Goal: Task Accomplishment & Management: Complete application form

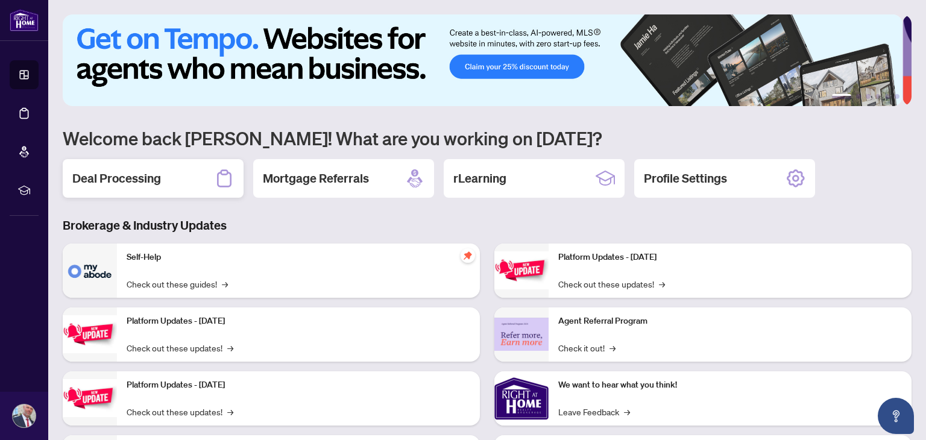
click at [128, 177] on h2 "Deal Processing" at bounding box center [116, 178] width 89 height 17
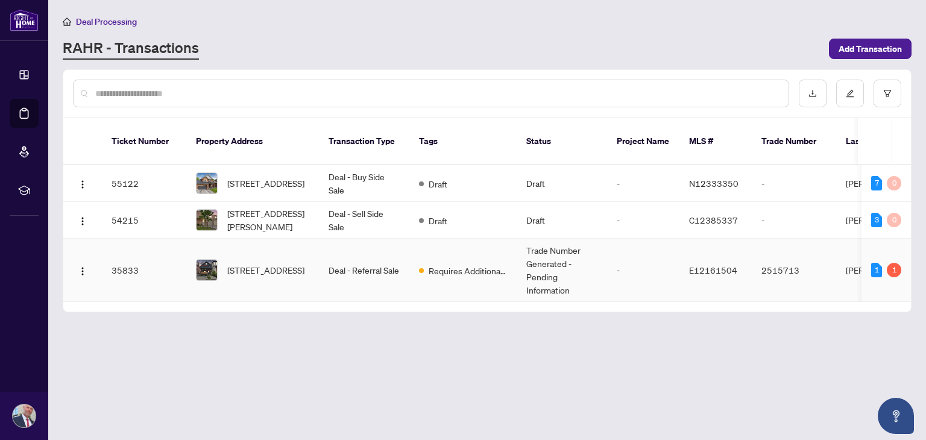
click at [379, 268] on td "Deal - Referral Sale" at bounding box center [364, 270] width 90 height 63
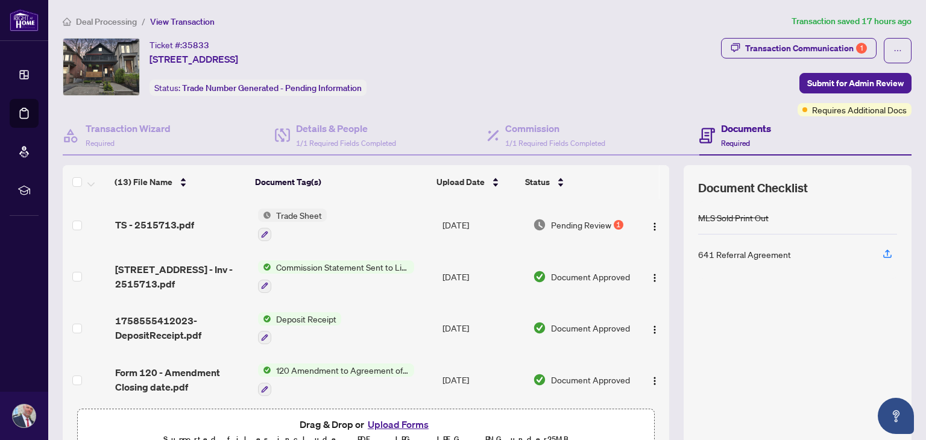
click at [395, 426] on button "Upload Forms" at bounding box center [398, 425] width 68 height 16
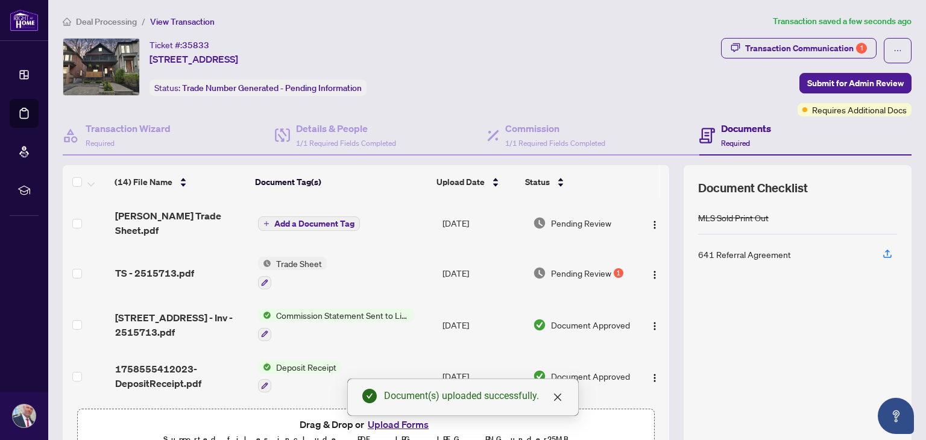
click at [309, 220] on span "Add a Document Tag" at bounding box center [314, 224] width 80 height 8
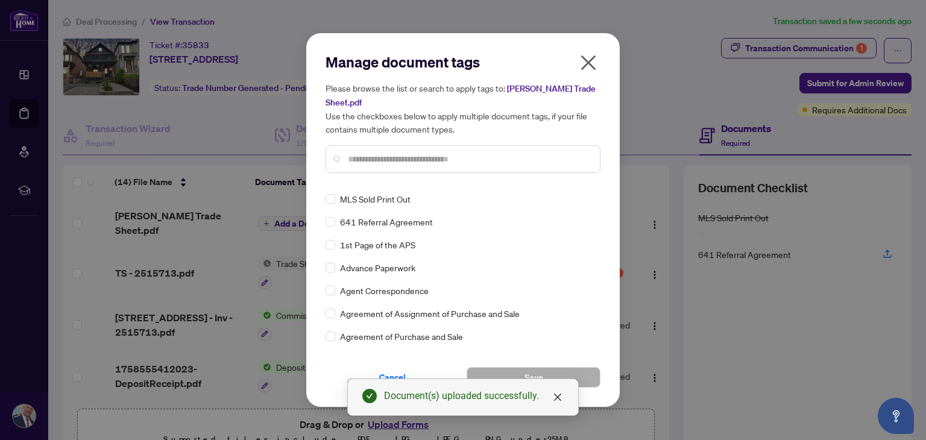
click at [394, 153] on input "text" at bounding box center [469, 159] width 242 height 13
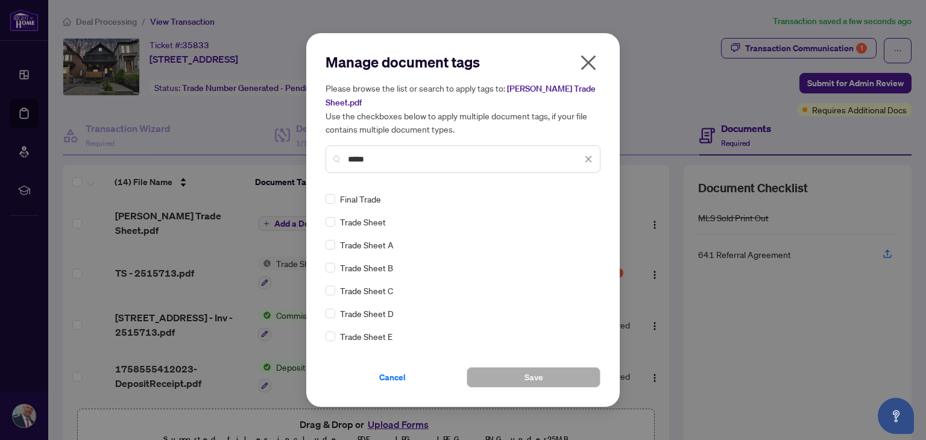
type input "*****"
click at [528, 369] on span "Save" at bounding box center [534, 377] width 19 height 19
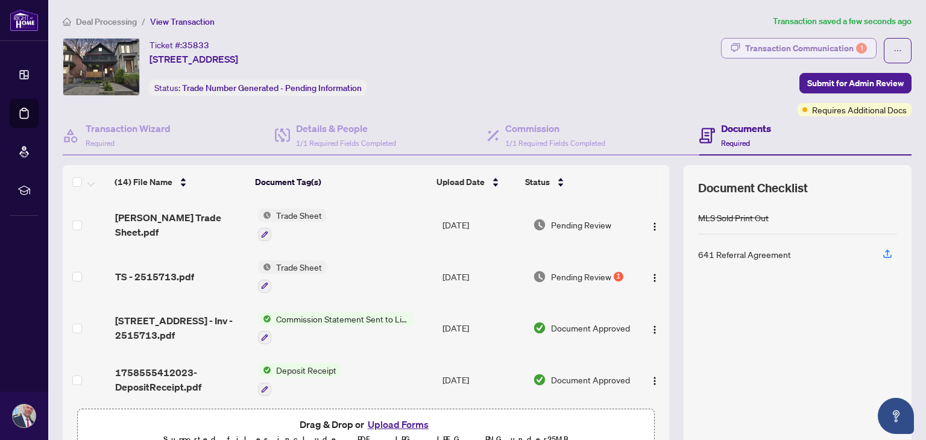
click at [815, 49] on div "Transaction Communication 1" at bounding box center [806, 48] width 122 height 19
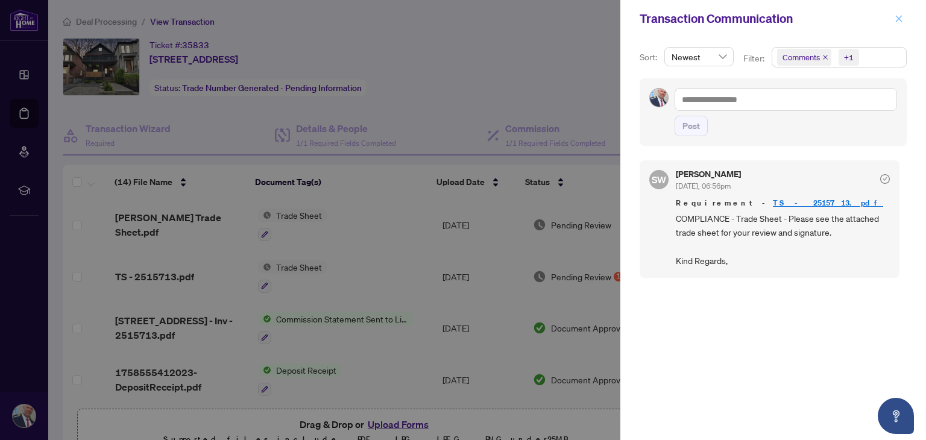
click at [900, 19] on icon "close" at bounding box center [899, 18] width 7 height 7
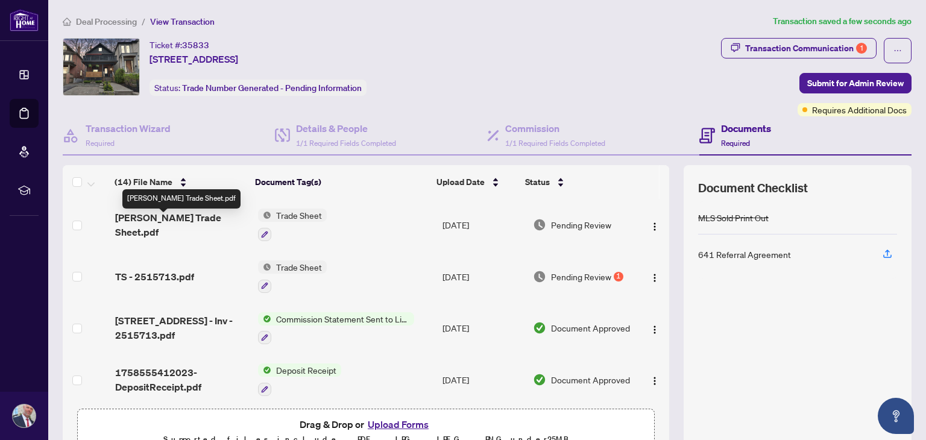
click at [171, 224] on span "[PERSON_NAME] Trade Sheet.pdf" at bounding box center [181, 224] width 133 height 29
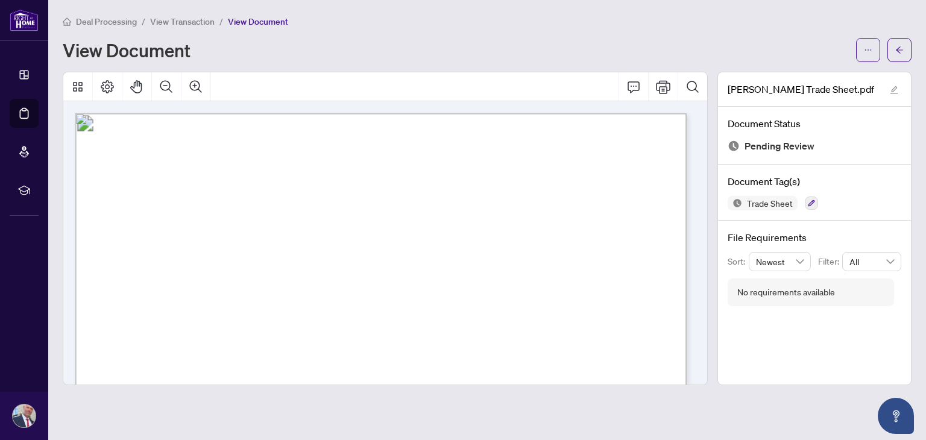
click at [168, 19] on span "View Transaction" at bounding box center [182, 21] width 65 height 11
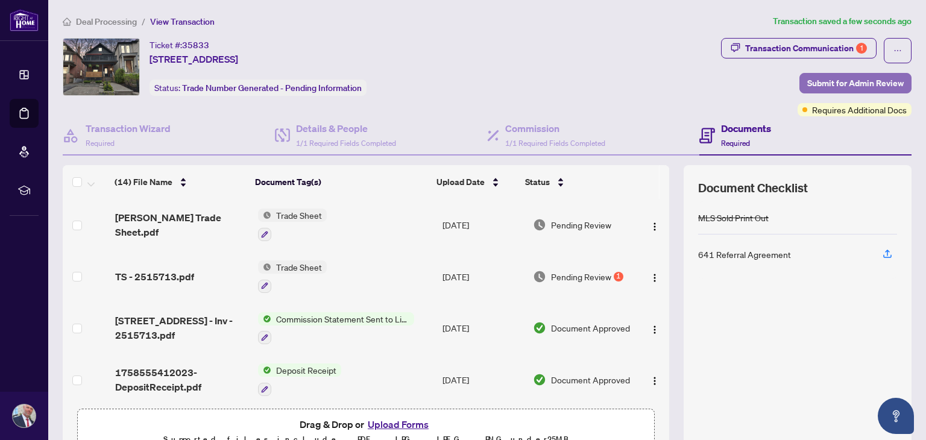
click at [840, 83] on span "Submit for Admin Review" at bounding box center [855, 83] width 96 height 19
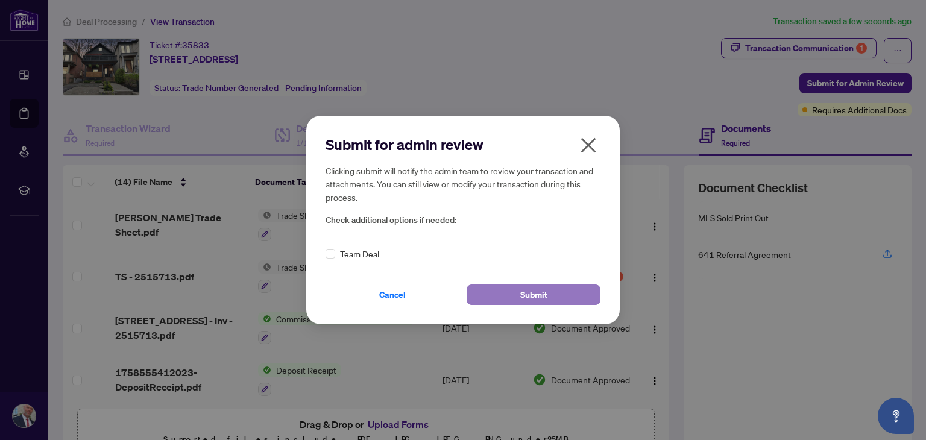
click at [529, 292] on span "Submit" at bounding box center [533, 294] width 27 height 19
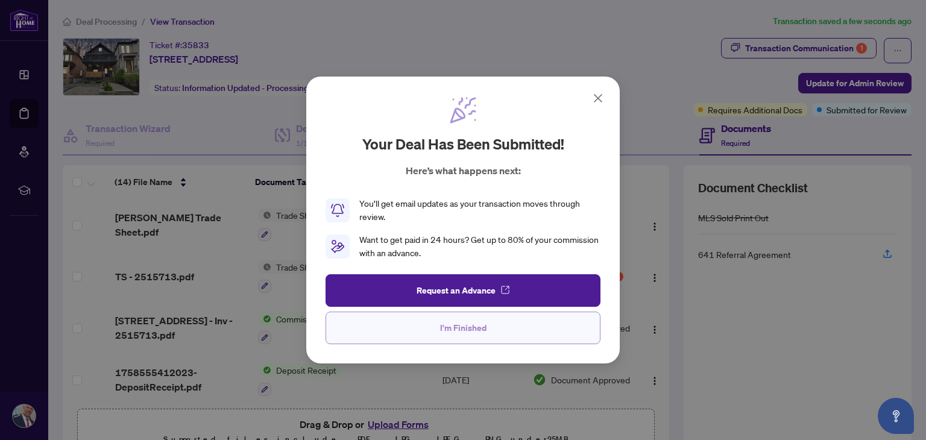
click at [467, 330] on span "I'm Finished" at bounding box center [463, 327] width 46 height 19
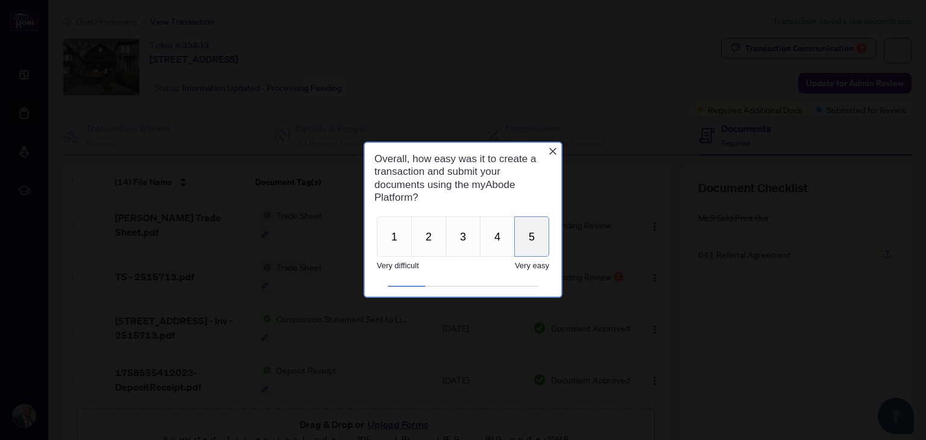
click at [532, 236] on button "5" at bounding box center [531, 236] width 35 height 40
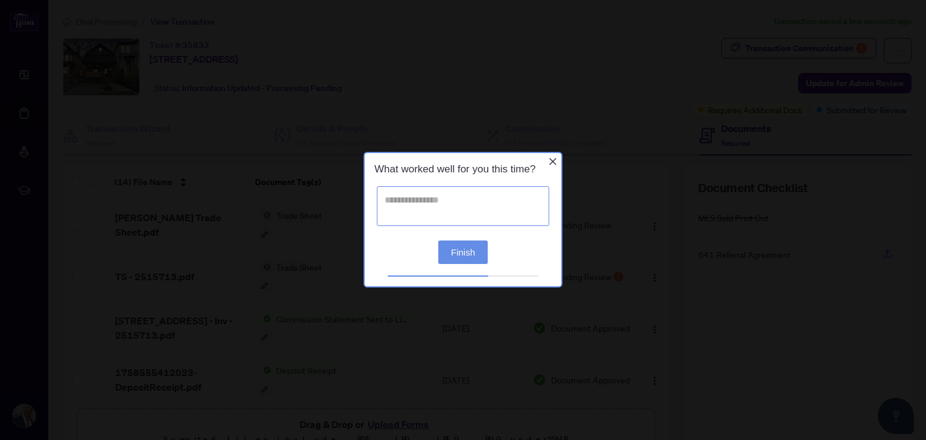
click at [453, 207] on textarea at bounding box center [463, 206] width 172 height 40
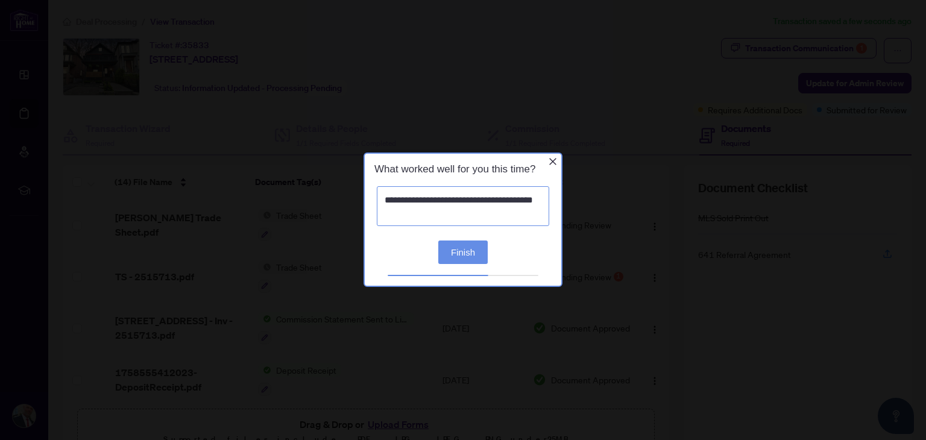
type textarea "**********"
click at [467, 256] on button "Finish" at bounding box center [462, 253] width 49 height 24
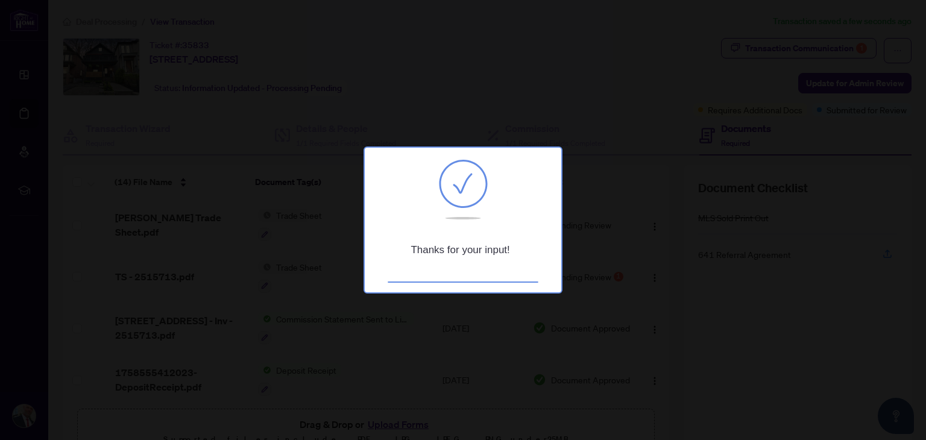
click at [762, 148] on div at bounding box center [463, 220] width 926 height 440
